Goal: Information Seeking & Learning: Learn about a topic

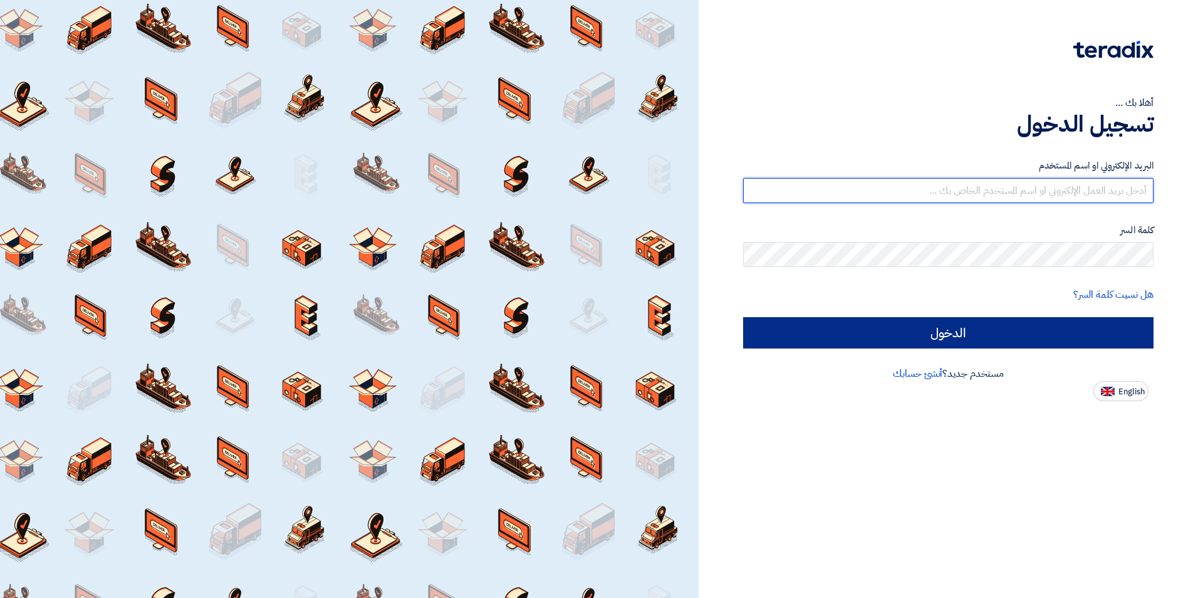
type input "[EMAIL_ADDRESS][DOMAIN_NAME]"
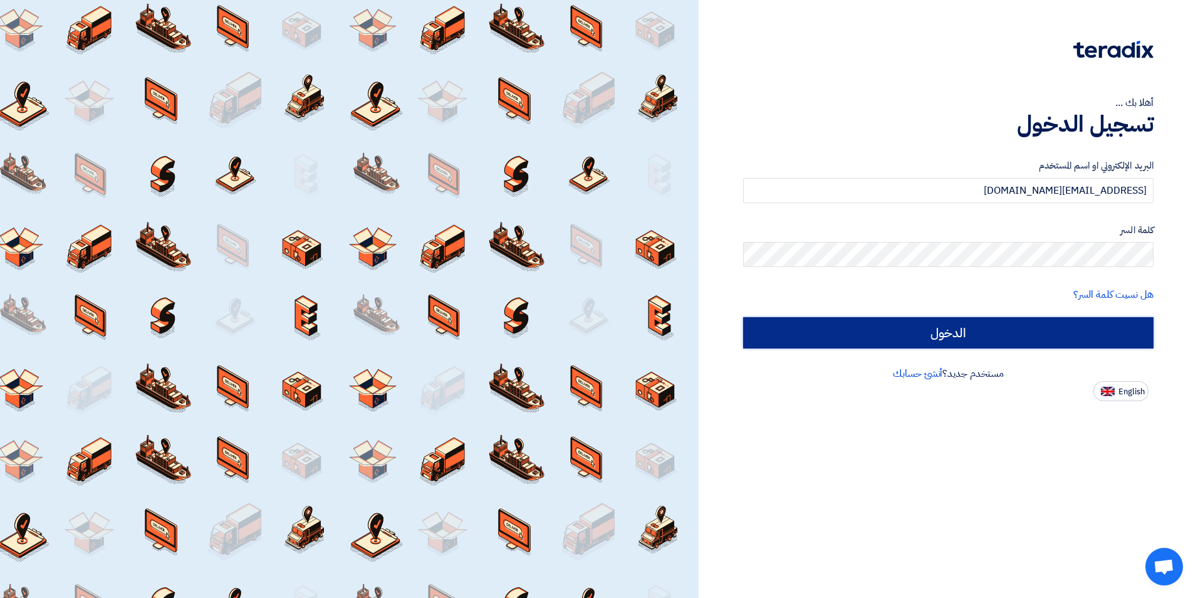
click at [910, 325] on input "الدخول" at bounding box center [948, 332] width 410 height 31
type input "Sign in"
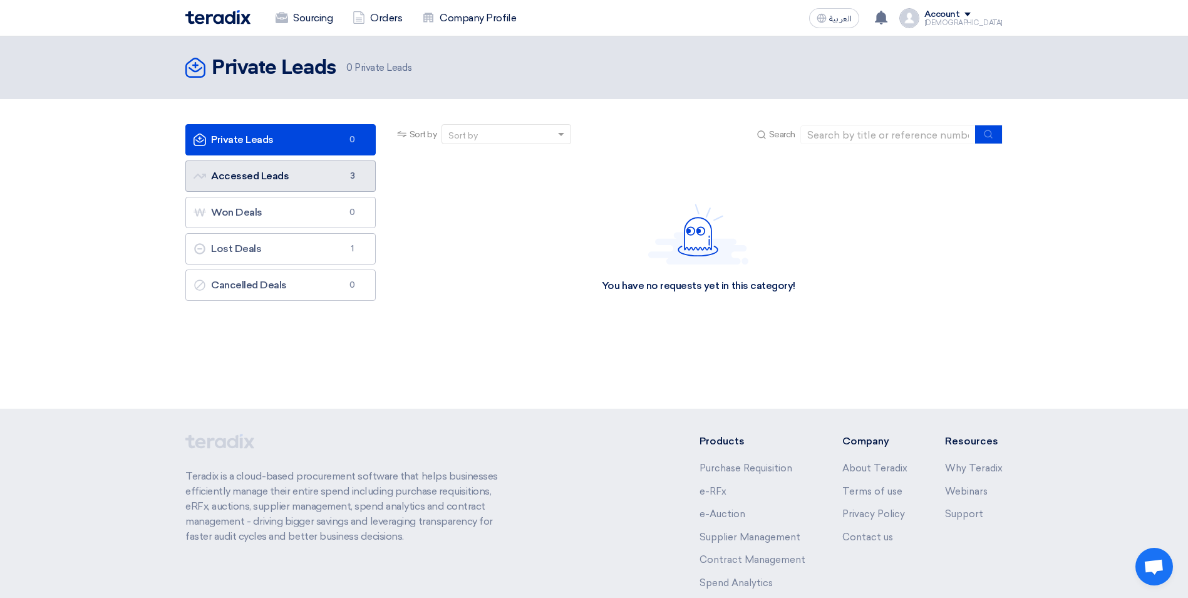
click at [253, 168] on link "Accessed Leads Accessed Leads 3" at bounding box center [280, 175] width 190 height 31
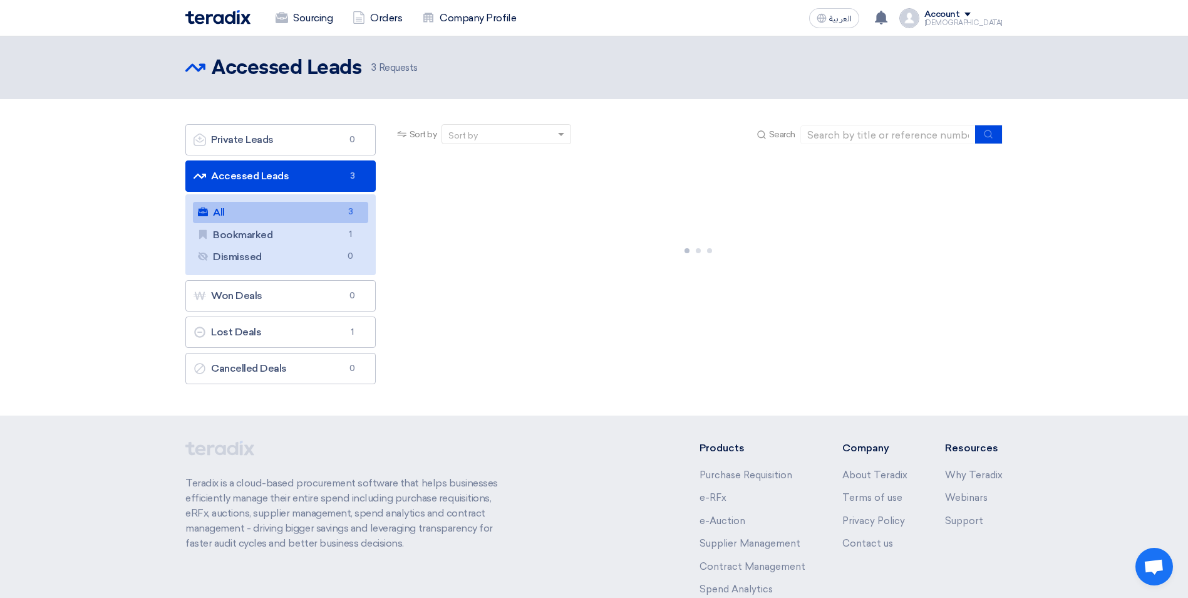
click at [313, 221] on link "All All 3" at bounding box center [280, 212] width 175 height 21
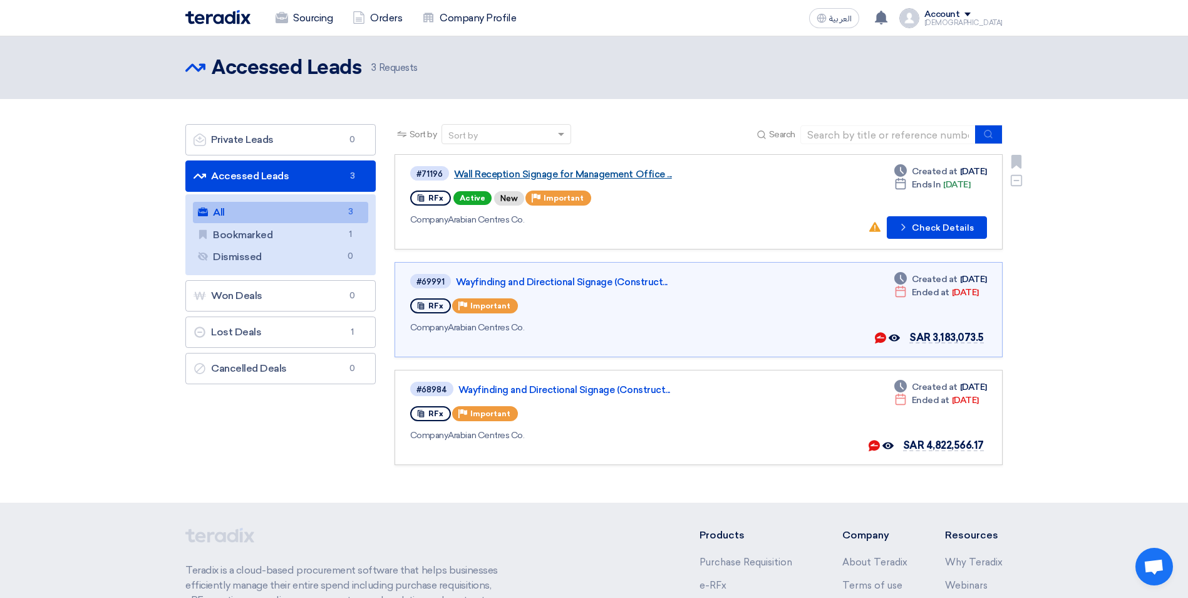
click at [474, 169] on link "Wall Reception Signage for Management Office ..." at bounding box center [610, 174] width 313 height 11
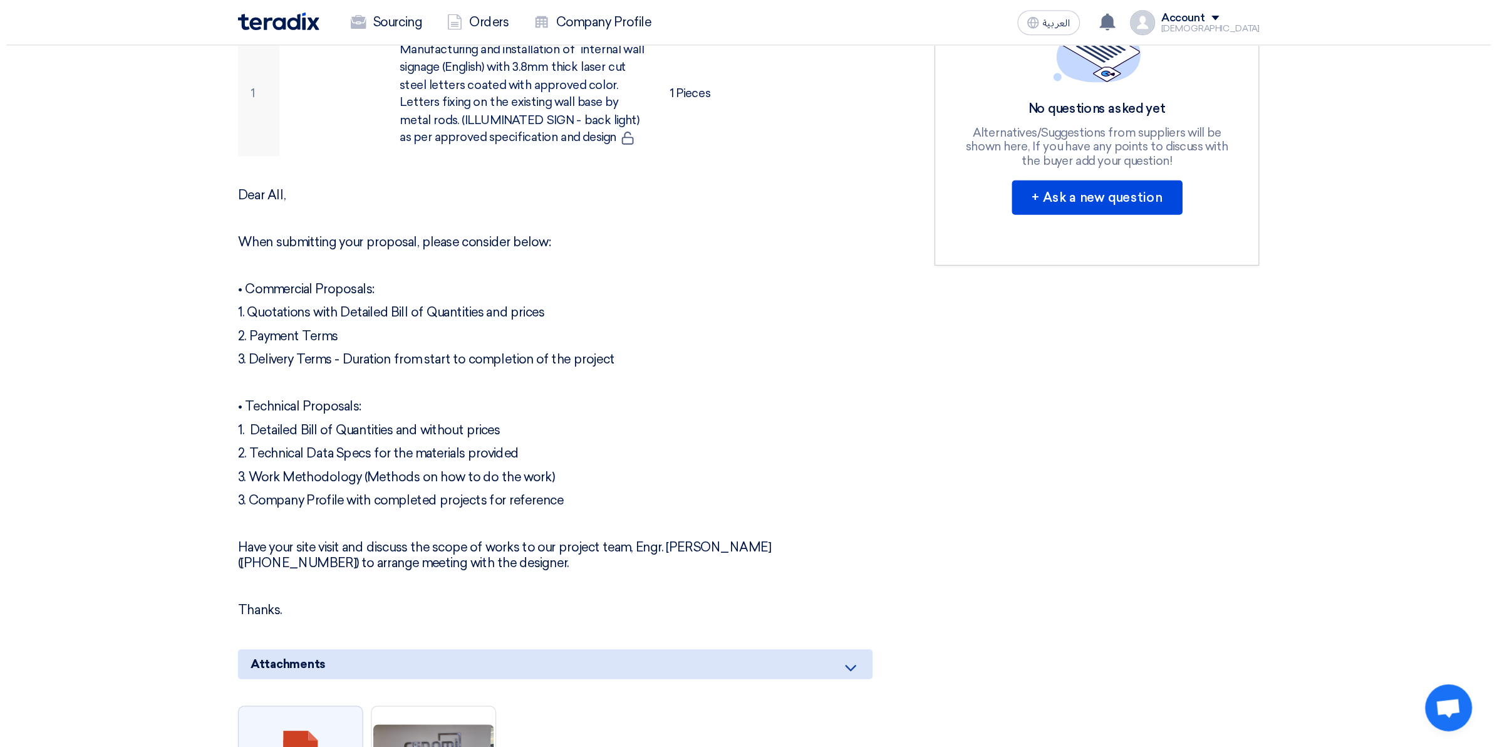
scroll to position [501, 0]
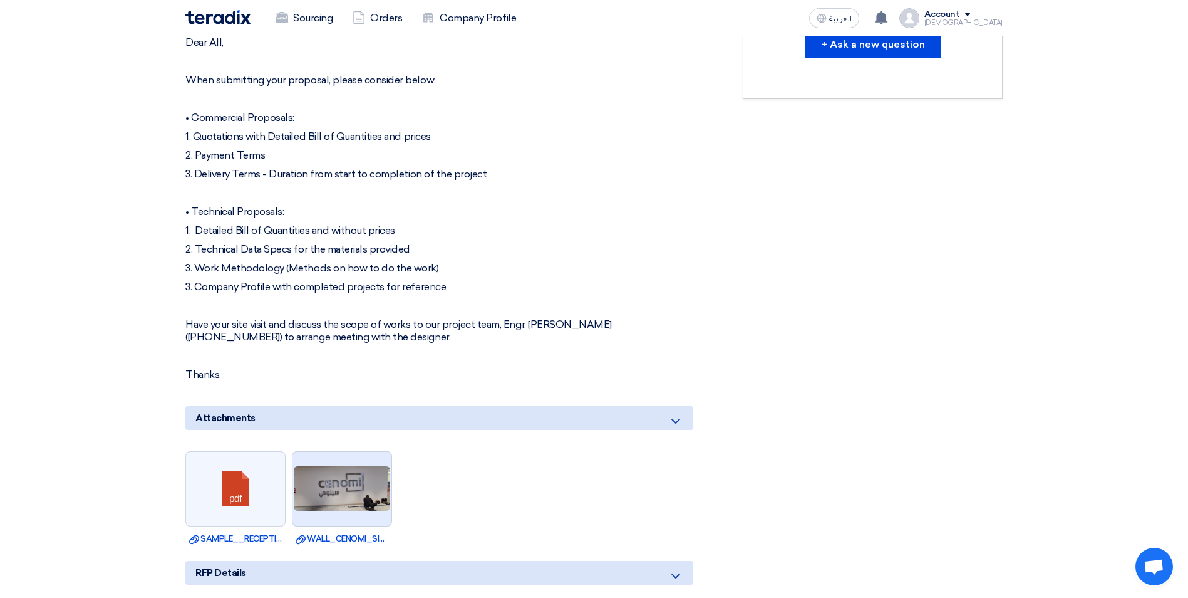
click at [347, 479] on img at bounding box center [342, 488] width 99 height 47
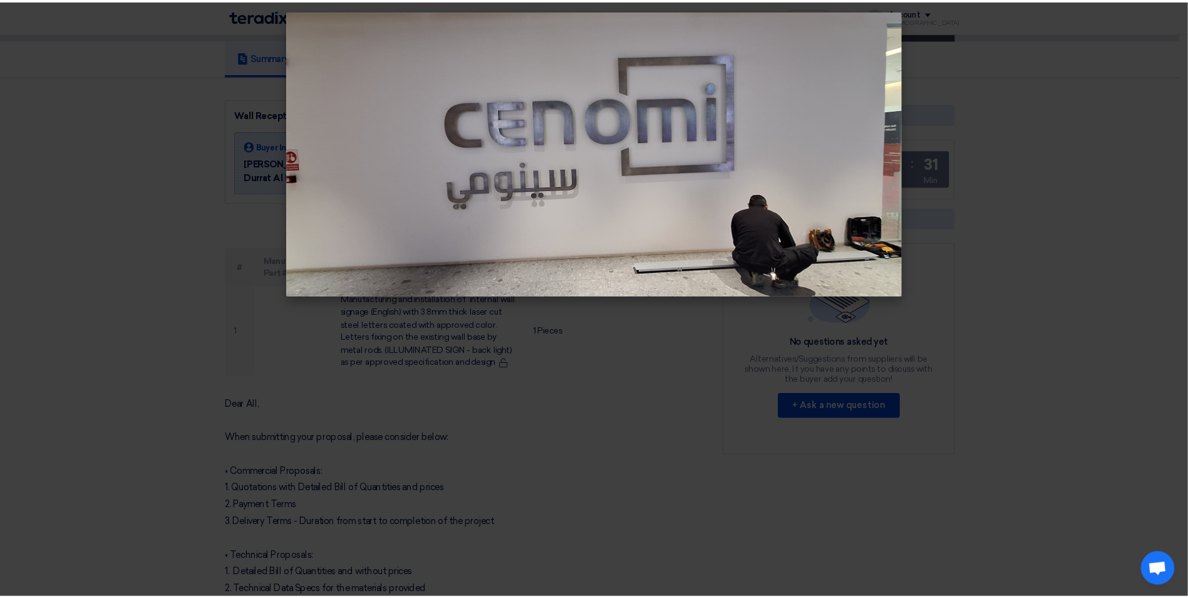
scroll to position [95, 0]
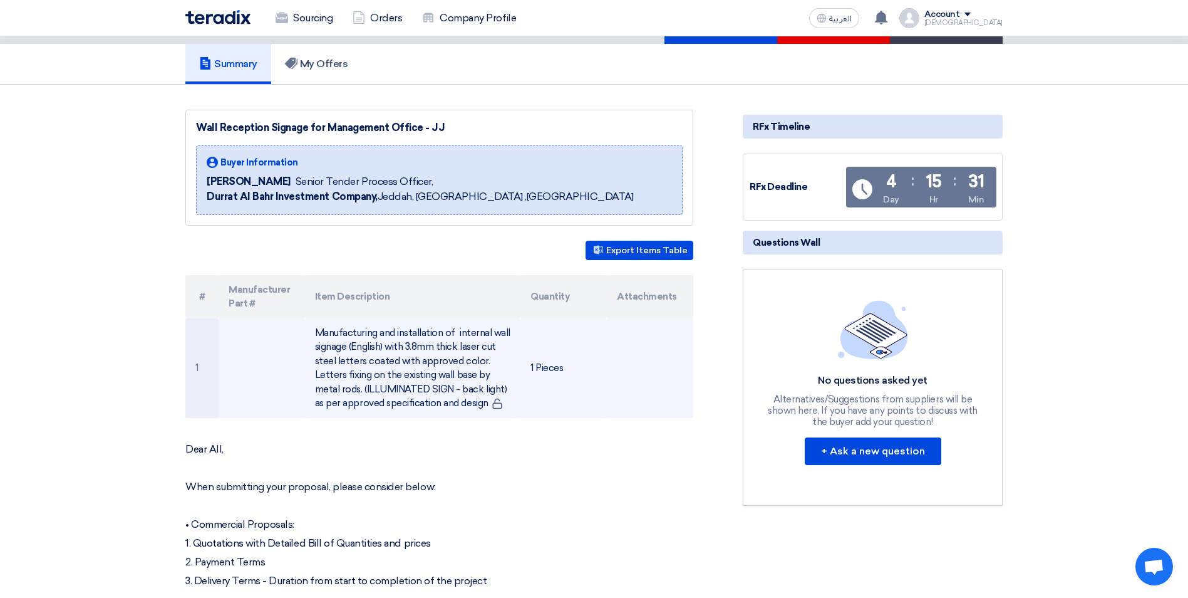
click at [410, 386] on td "Manufacturing and installation of internal wall signage (English) with 3.8mm th…" at bounding box center [413, 368] width 216 height 100
click at [553, 375] on td "1 Pieces" at bounding box center [564, 368] width 86 height 100
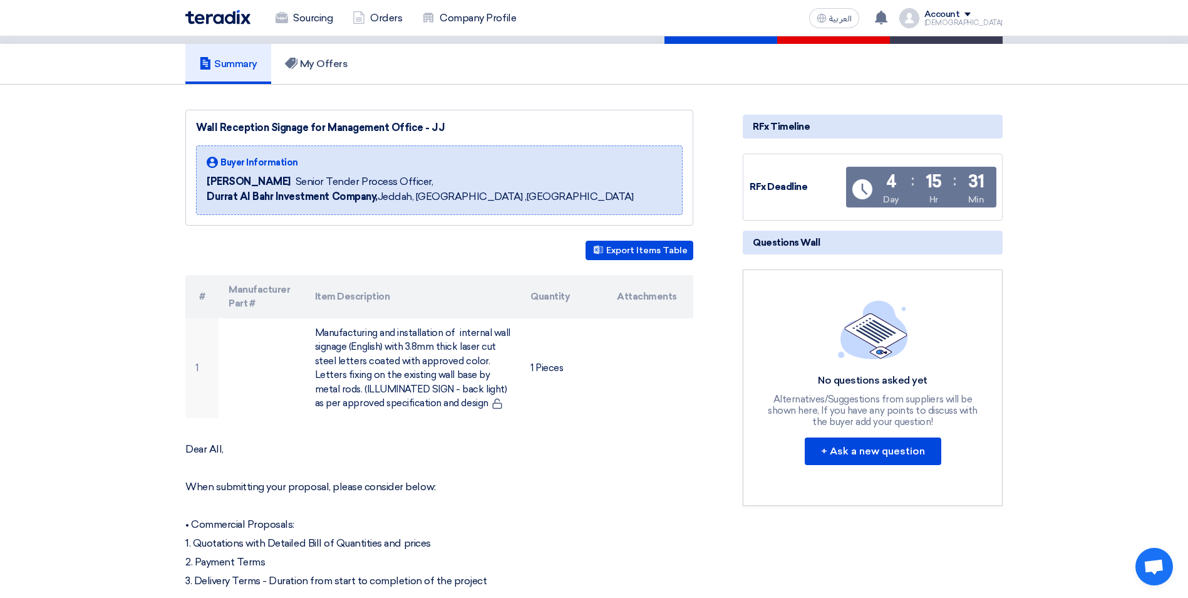
click at [599, 453] on p "Dear All," at bounding box center [439, 449] width 508 height 13
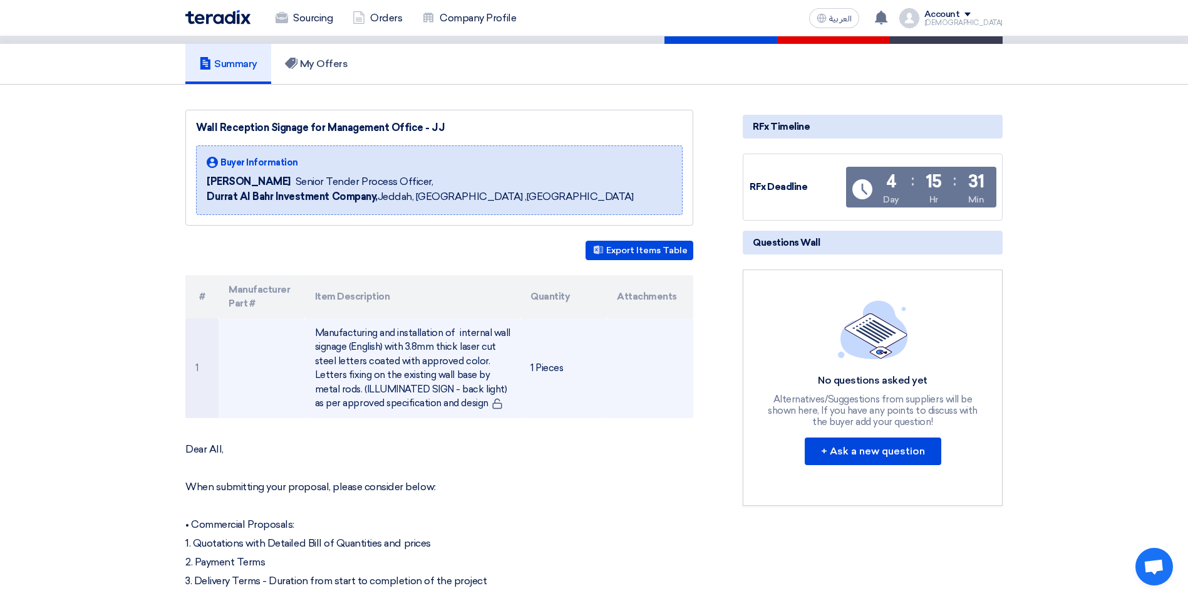
click at [381, 348] on td "Manufacturing and installation of internal wall signage (English) with 3.8mm th…" at bounding box center [413, 368] width 216 height 100
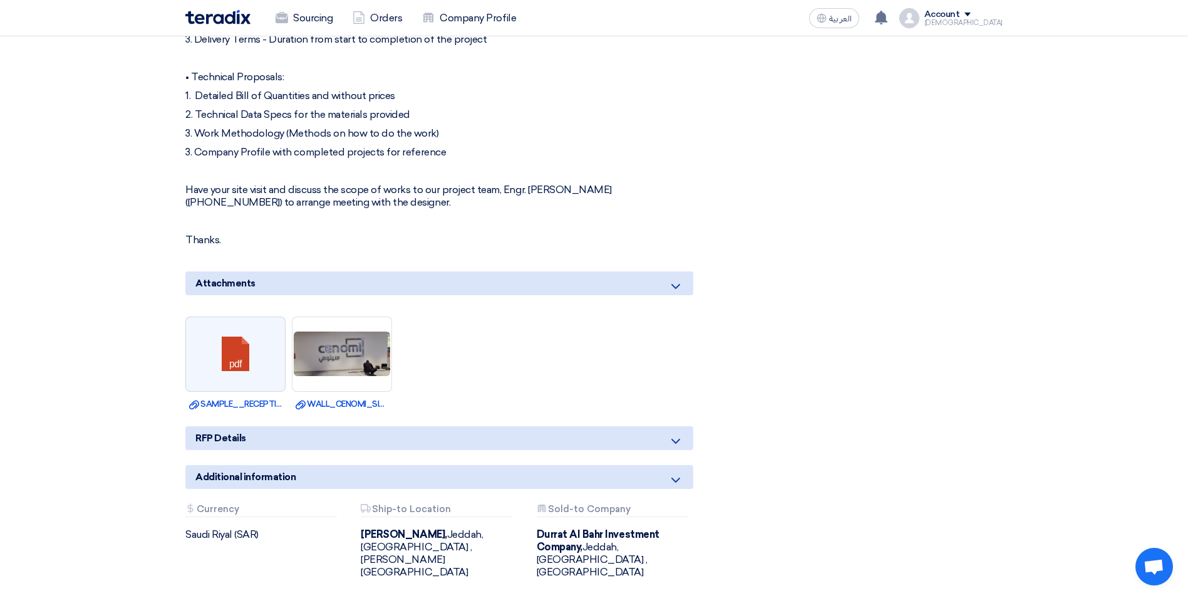
scroll to position [846, 0]
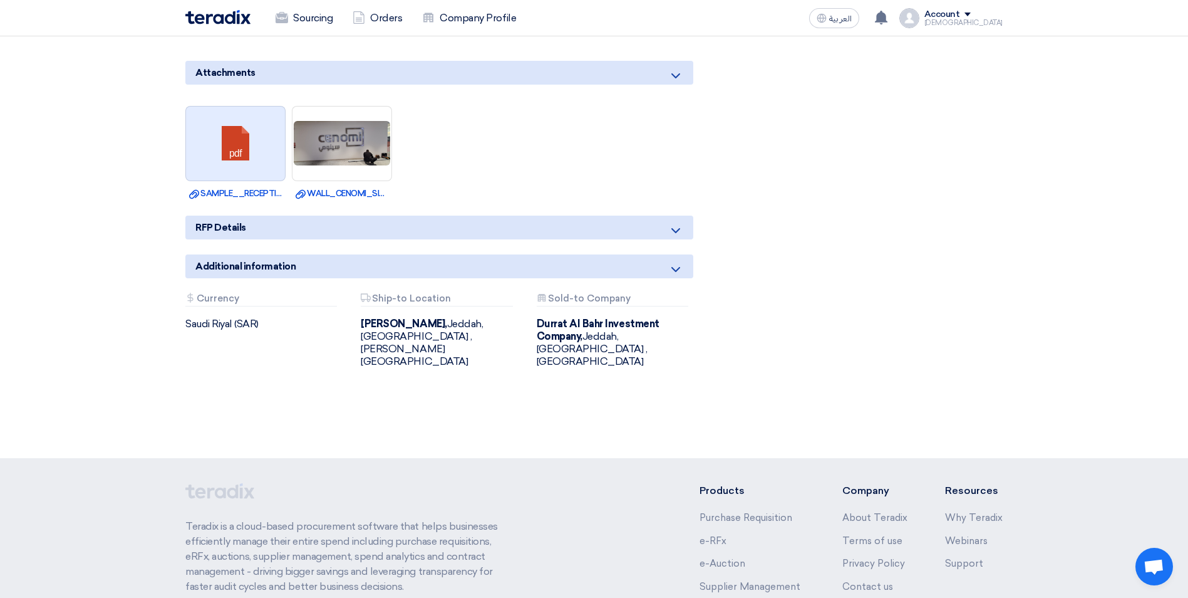
click at [227, 148] on link at bounding box center [236, 143] width 100 height 75
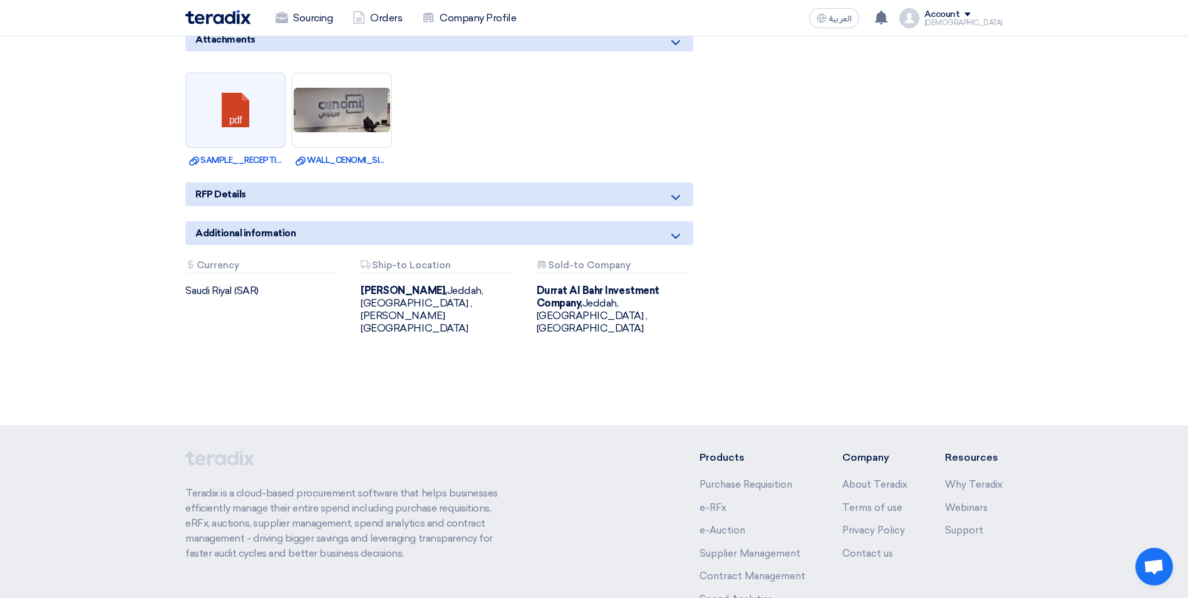
scroll to position [978, 0]
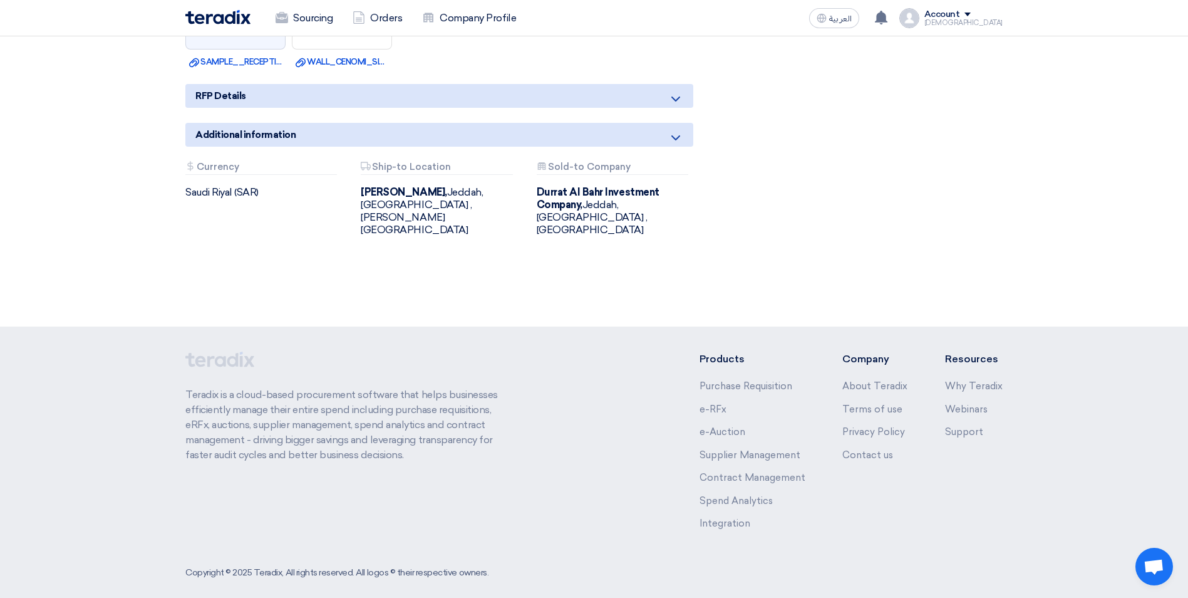
click at [675, 98] on icon at bounding box center [675, 98] width 15 height 15
click at [675, 96] on icon at bounding box center [675, 98] width 15 height 15
drag, startPoint x: 675, startPoint y: 96, endPoint x: 677, endPoint y: 140, distance: 43.2
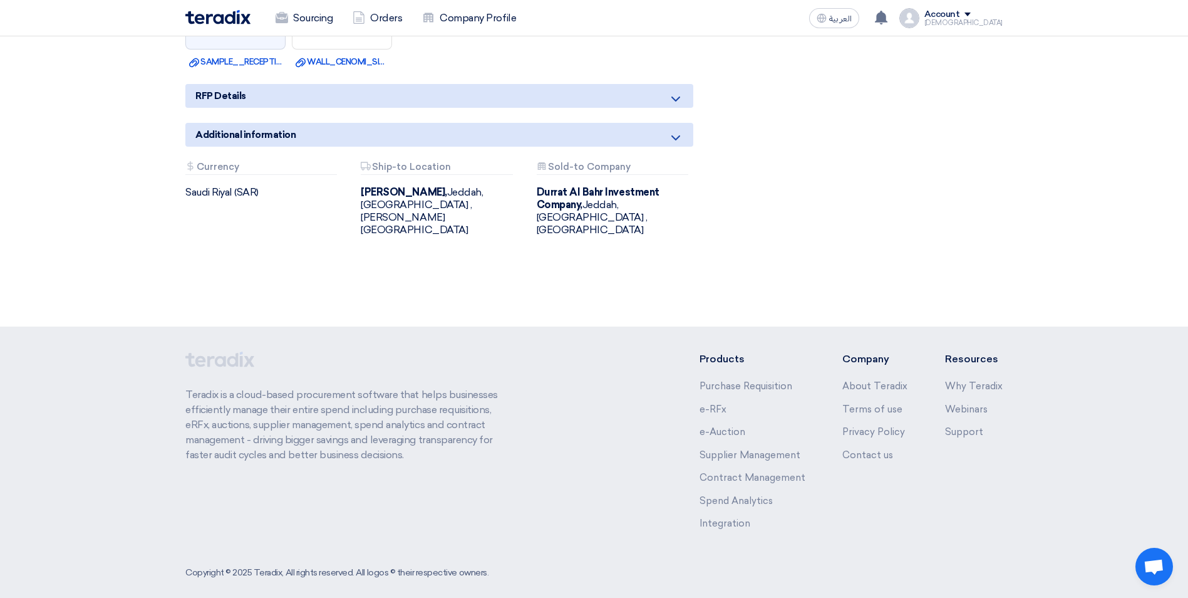
click at [677, 140] on use at bounding box center [676, 137] width 9 height 5
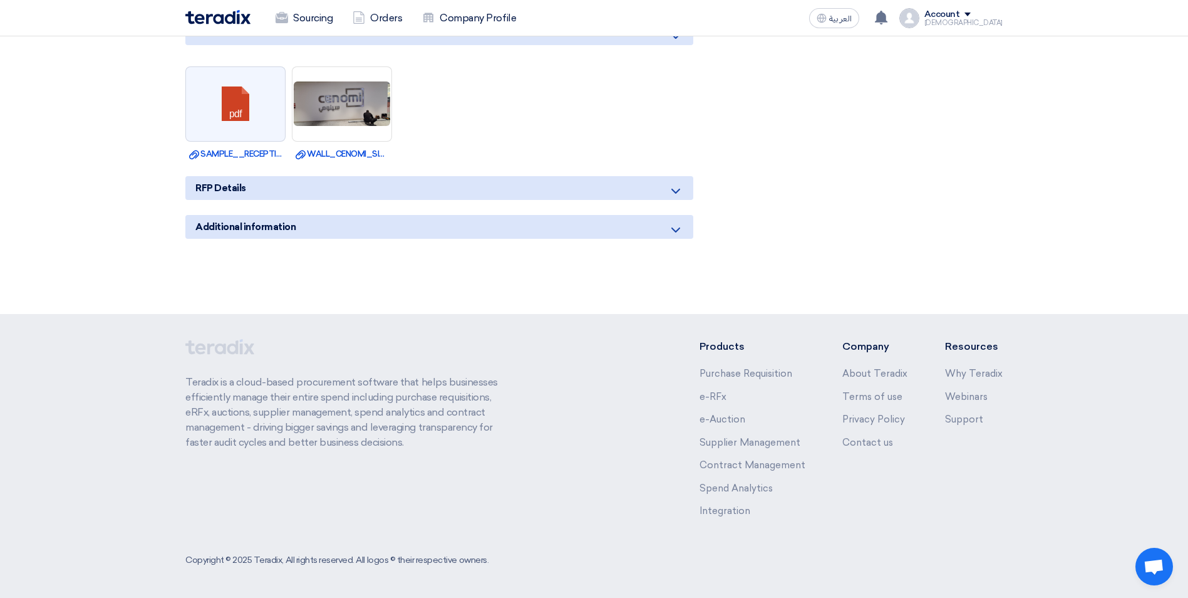
click at [677, 140] on ul "pdf Download file SAMPLE__RECEPTION_CENOMI_LOGO__DETAILS.pdf Download file WALL…" at bounding box center [439, 113] width 508 height 106
click at [681, 223] on icon at bounding box center [675, 229] width 15 height 15
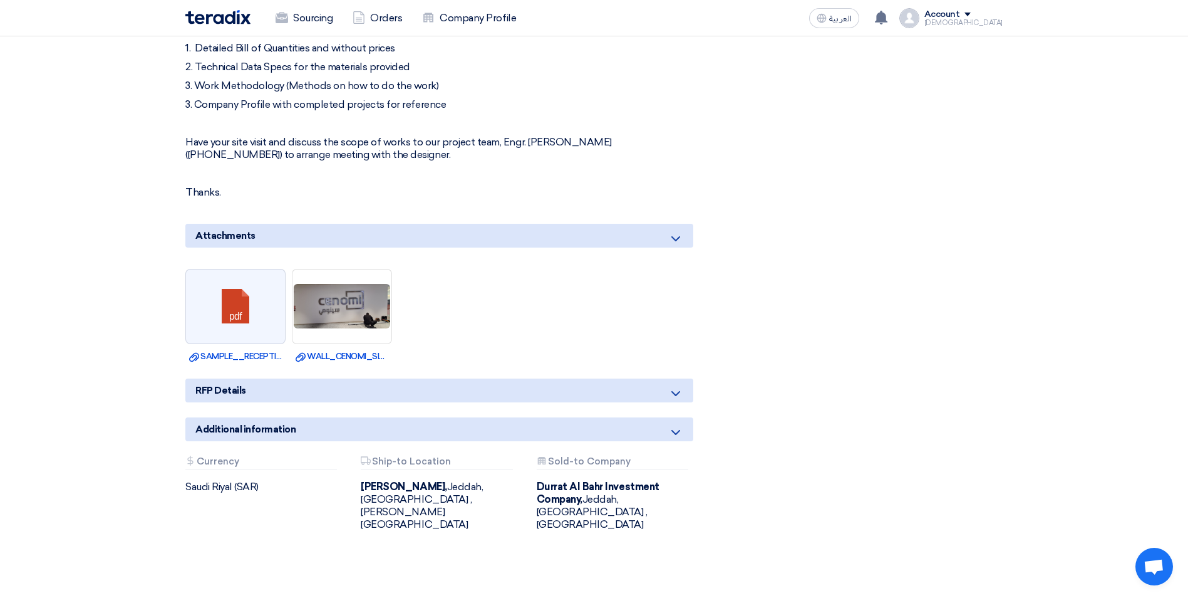
scroll to position [644, 0]
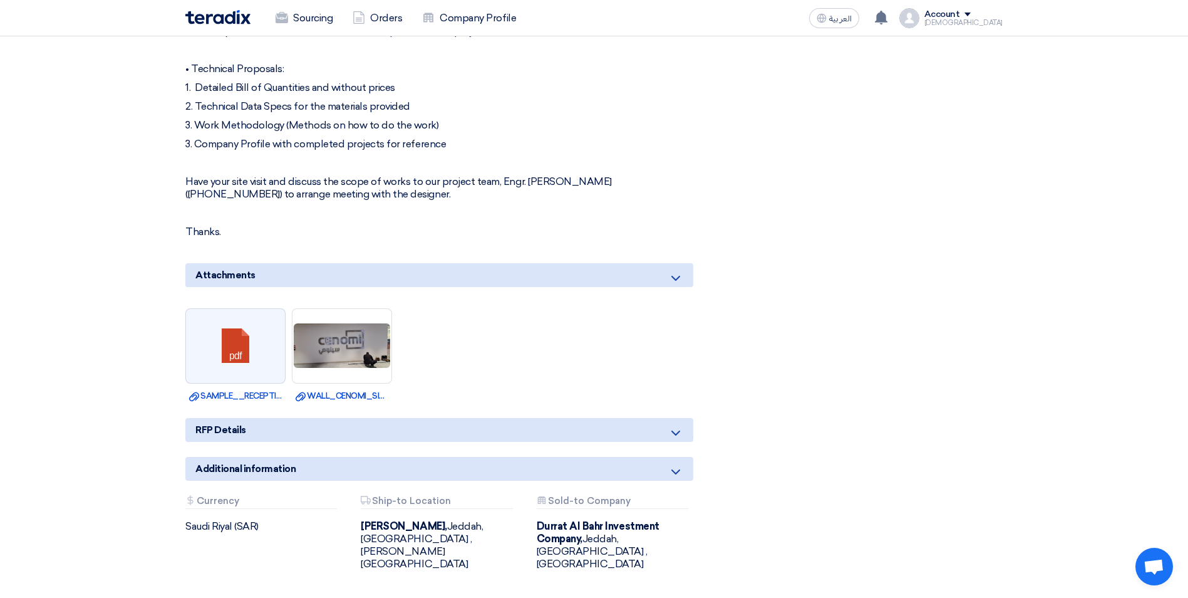
drag, startPoint x: 340, startPoint y: 276, endPoint x: 324, endPoint y: 340, distance: 65.2
click at [340, 277] on div "Attachments" at bounding box center [439, 275] width 508 height 24
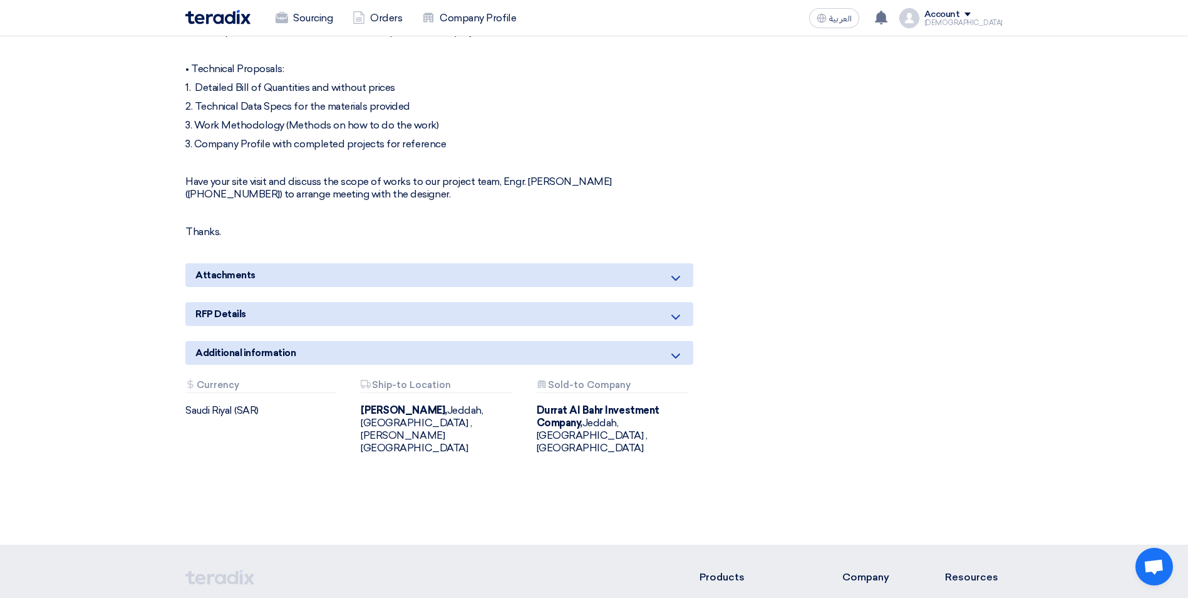
click at [345, 284] on div "Attachments" at bounding box center [439, 275] width 508 height 24
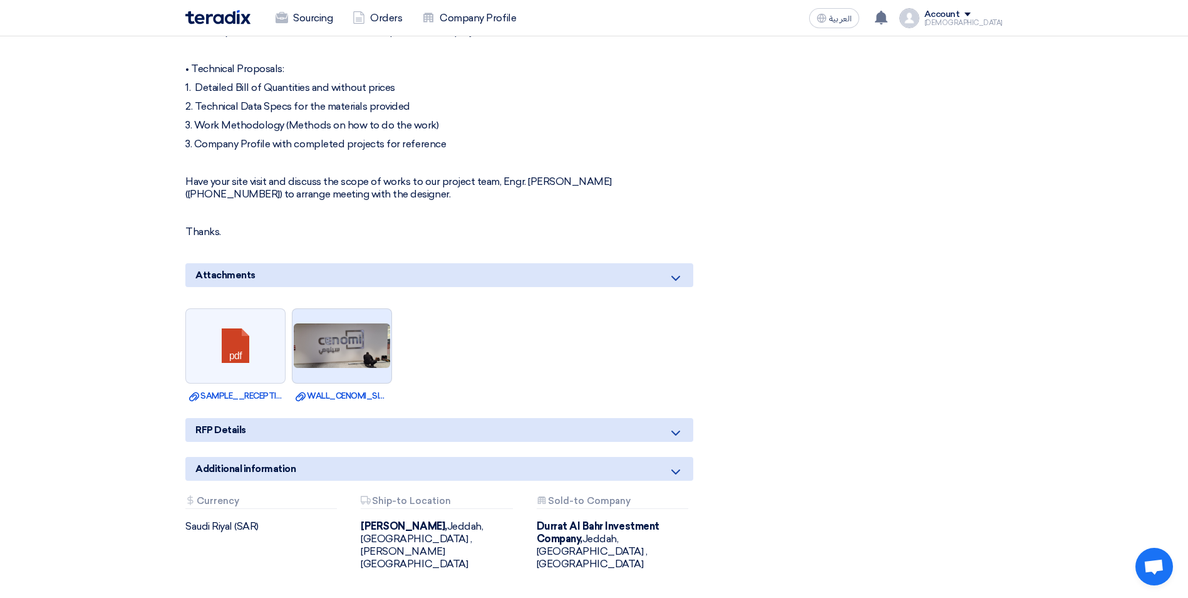
click at [334, 345] on img at bounding box center [342, 345] width 99 height 47
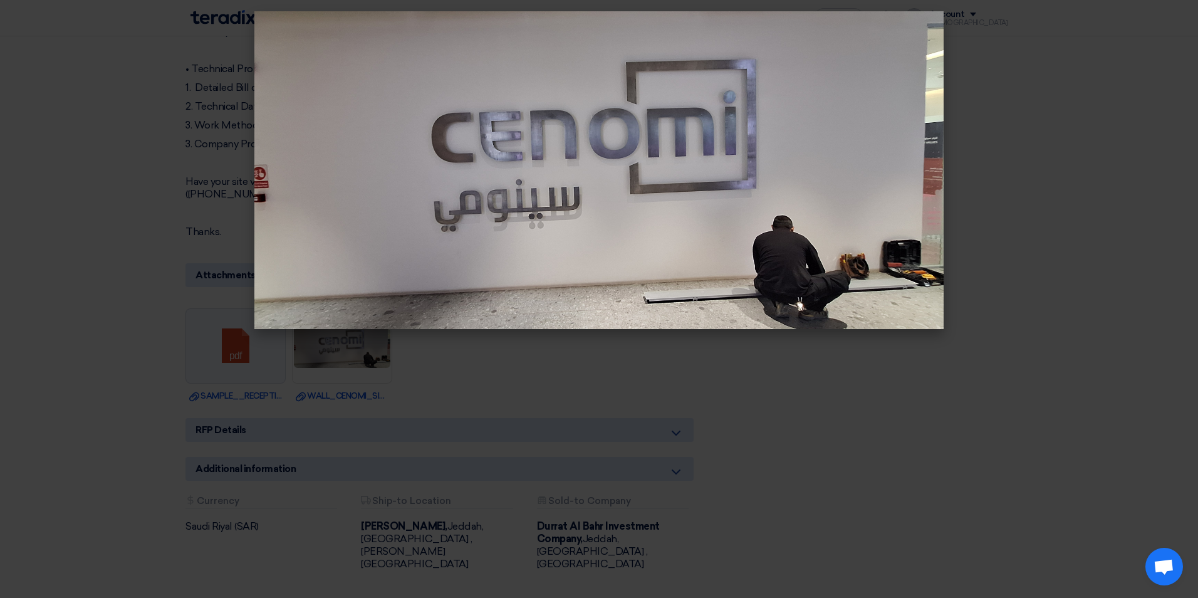
click at [540, 214] on img at bounding box center [598, 170] width 689 height 318
click at [667, 37] on img at bounding box center [598, 170] width 689 height 318
click at [100, 362] on modal-container at bounding box center [599, 299] width 1198 height 598
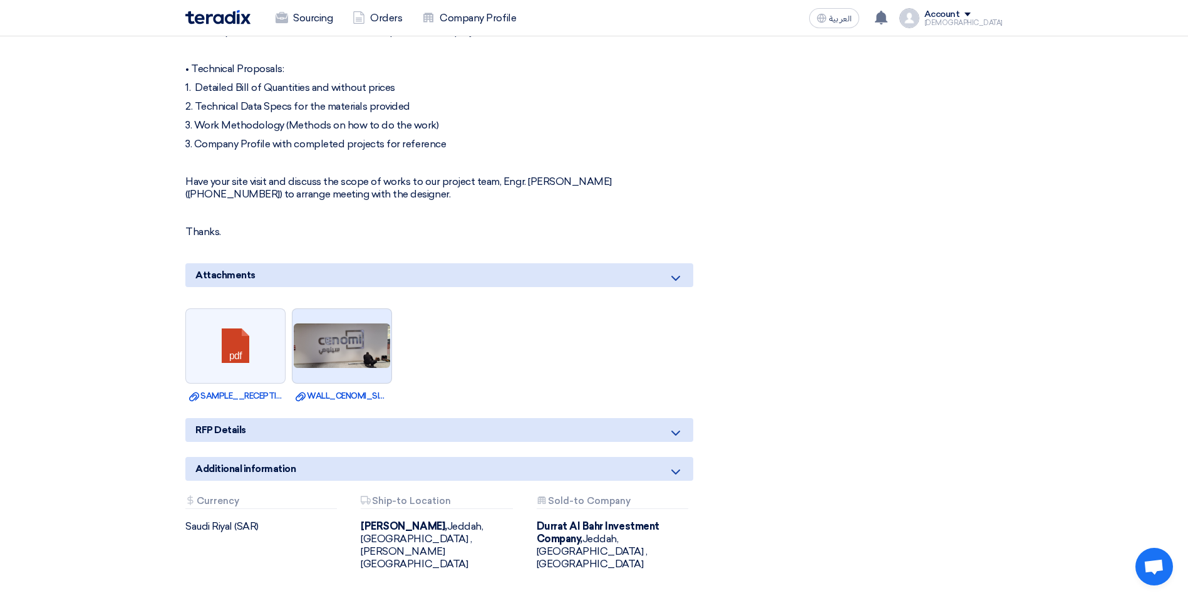
click at [368, 351] on img at bounding box center [342, 345] width 99 height 47
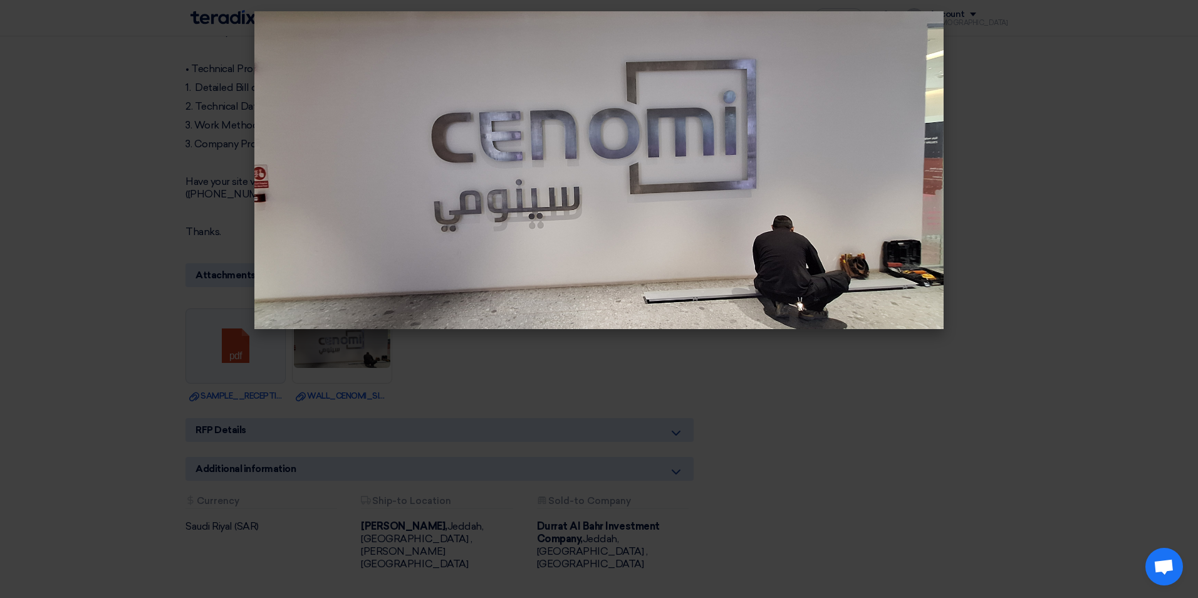
click at [671, 157] on img at bounding box center [598, 170] width 689 height 318
click at [1148, 216] on modal-container at bounding box center [599, 299] width 1198 height 598
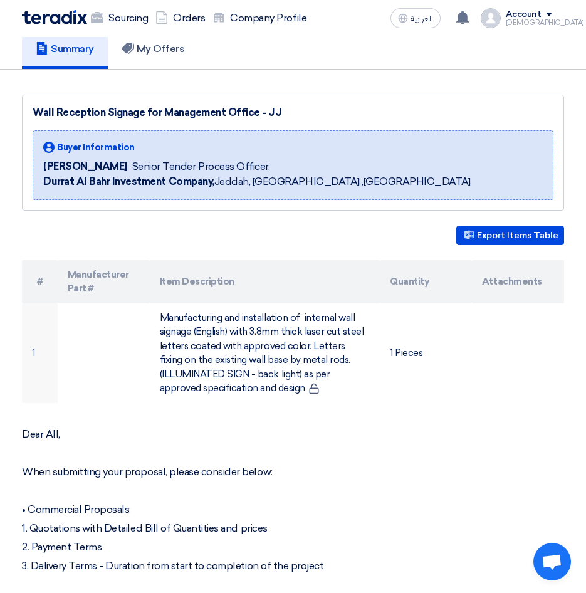
scroll to position [83, 0]
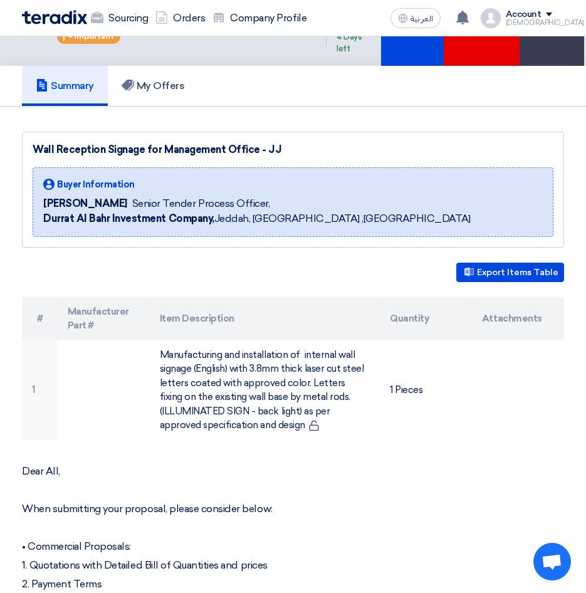
drag, startPoint x: 289, startPoint y: 160, endPoint x: 32, endPoint y: 160, distance: 256.9
click at [32, 160] on div "Wall Reception Signage for Management Office - JJ Buyer Information [PERSON_NAM…" at bounding box center [293, 190] width 542 height 116
copy div "Wall Reception Signage for Management Office - JJ"
drag, startPoint x: 39, startPoint y: 229, endPoint x: 212, endPoint y: 234, distance: 173.0
click at [212, 234] on div "Buyer Information [PERSON_NAME] Senior Tender Process Officer, Durrat [PERSON_N…" at bounding box center [293, 202] width 521 height 70
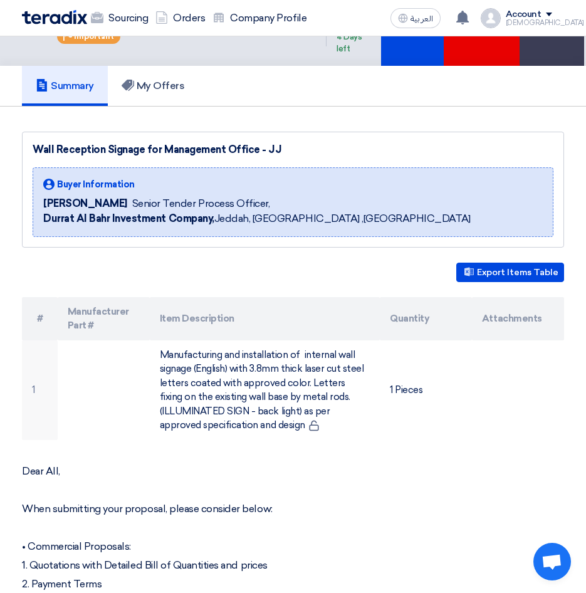
click at [354, 202] on div "Buyer Information [PERSON_NAME] Senior Tender Process Officer, Durrat [PERSON_N…" at bounding box center [293, 202] width 521 height 70
drag, startPoint x: 43, startPoint y: 232, endPoint x: 210, endPoint y: 239, distance: 166.8
click at [210, 226] on span "Durrat [PERSON_NAME] Investment Company, [GEOGRAPHIC_DATA], [GEOGRAPHIC_DATA] ,…" at bounding box center [256, 218] width 427 height 15
drag, startPoint x: 210, startPoint y: 239, endPoint x: 361, endPoint y: 192, distance: 158.7
click at [361, 192] on div "Buyer Information [PERSON_NAME] Senior Tender Process Officer, Durrat [PERSON_N…" at bounding box center [293, 202] width 521 height 70
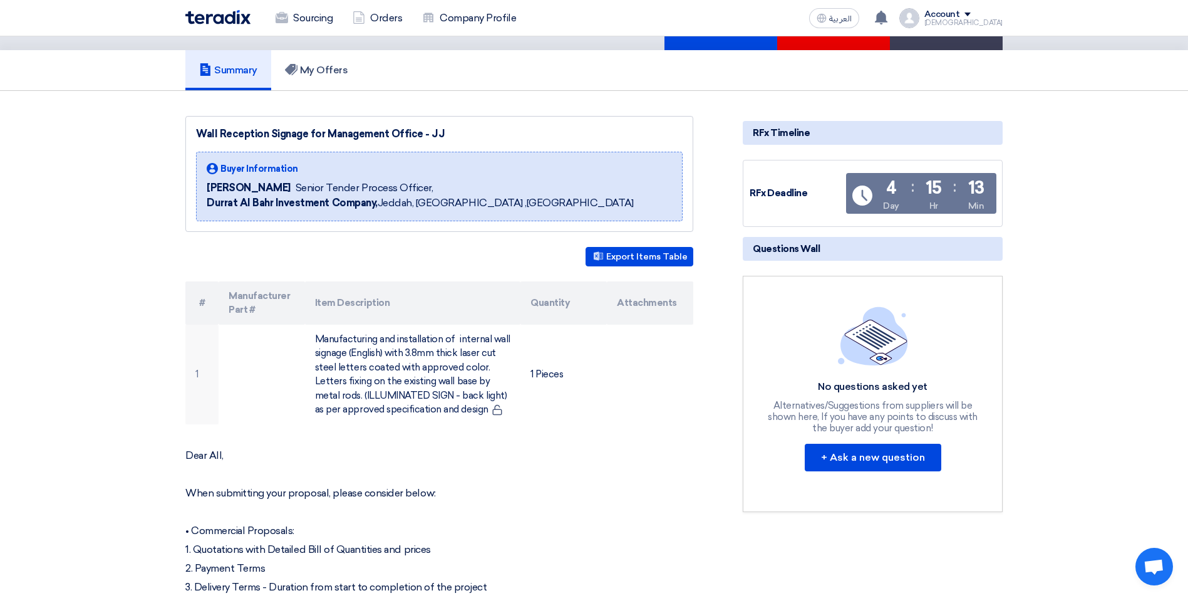
scroll to position [0, 0]
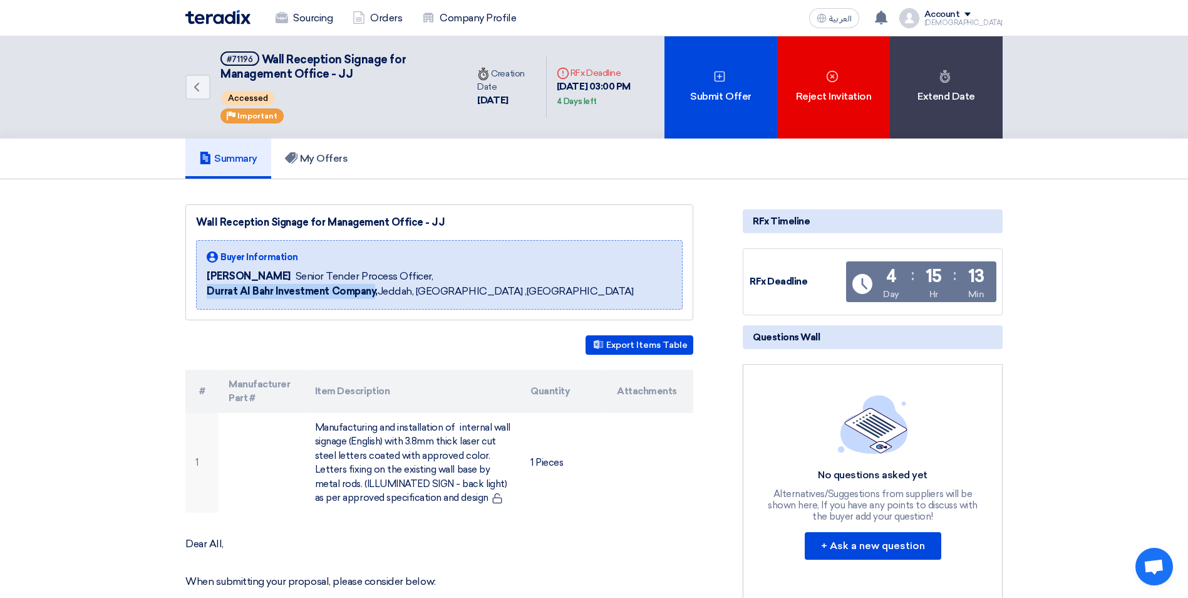
drag, startPoint x: 205, startPoint y: 289, endPoint x: 372, endPoint y: 301, distance: 167.7
click at [372, 301] on div "Buyer Information [PERSON_NAME] Senior Tender Process Officer, Durrat [PERSON_N…" at bounding box center [439, 275] width 487 height 70
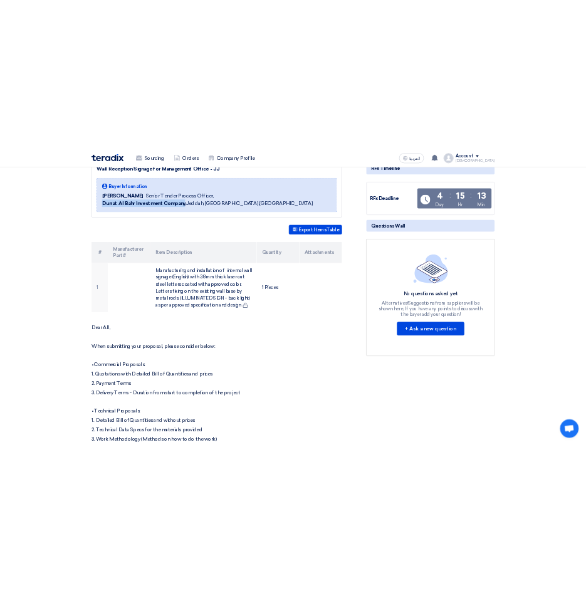
scroll to position [167, 0]
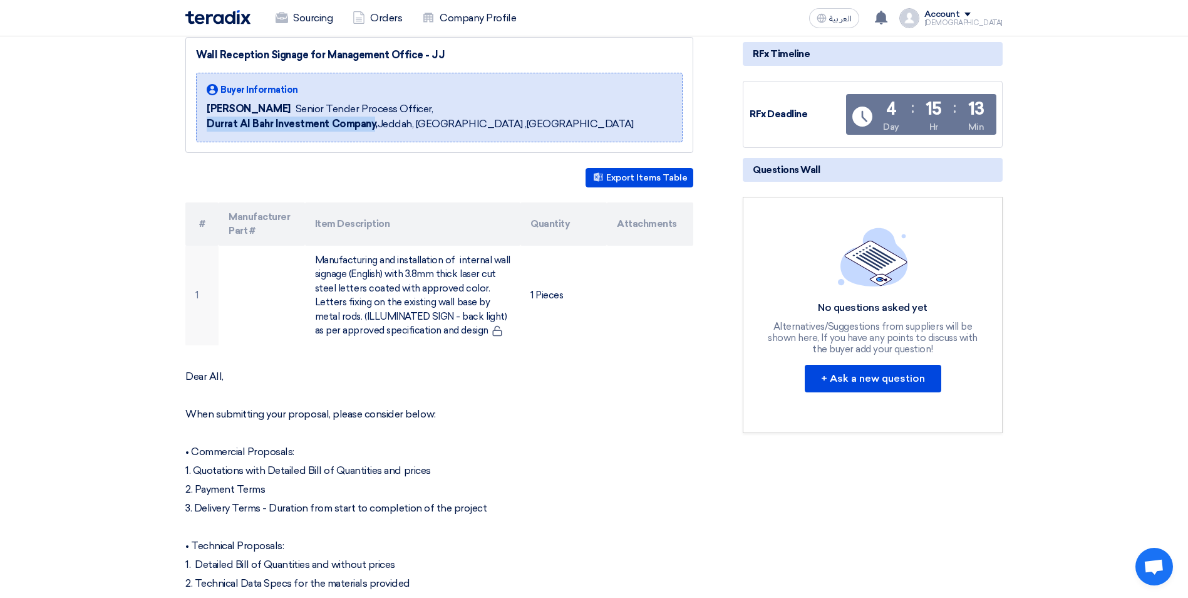
copy b "Durrat [PERSON_NAME] Investment Company"
